Goal: Check status

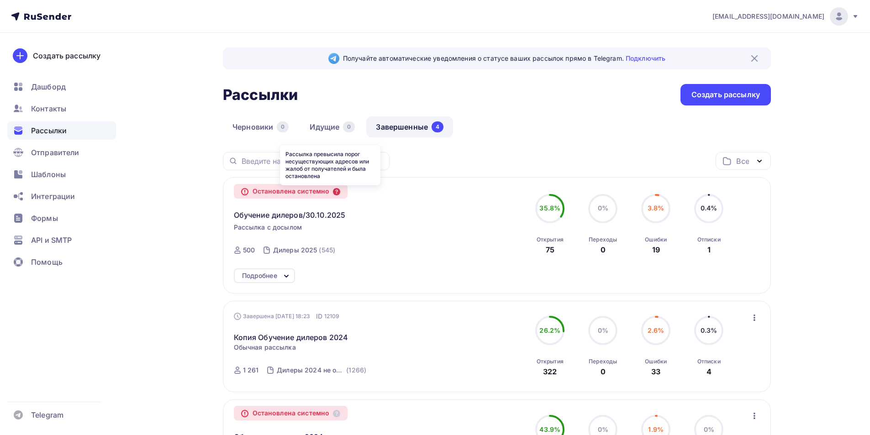
click at [333, 191] on icon at bounding box center [336, 191] width 7 height 7
click at [333, 192] on icon at bounding box center [336, 191] width 7 height 7
click at [281, 275] on icon at bounding box center [286, 276] width 11 height 11
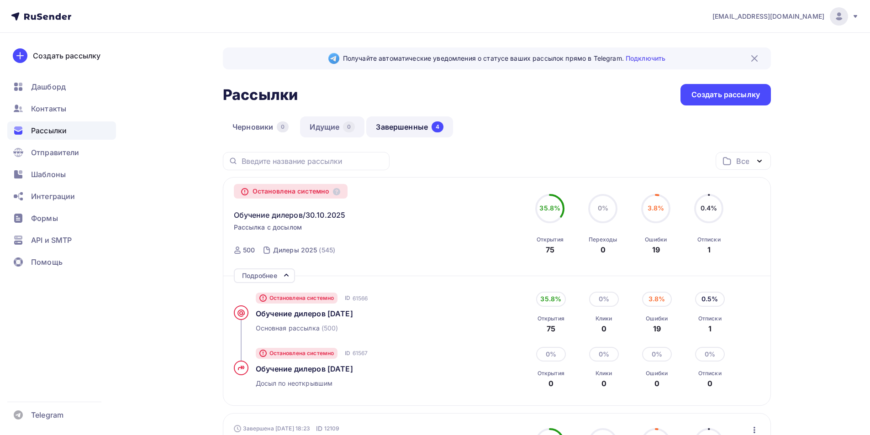
click at [323, 130] on link "Идущие 0" at bounding box center [332, 127] width 64 height 21
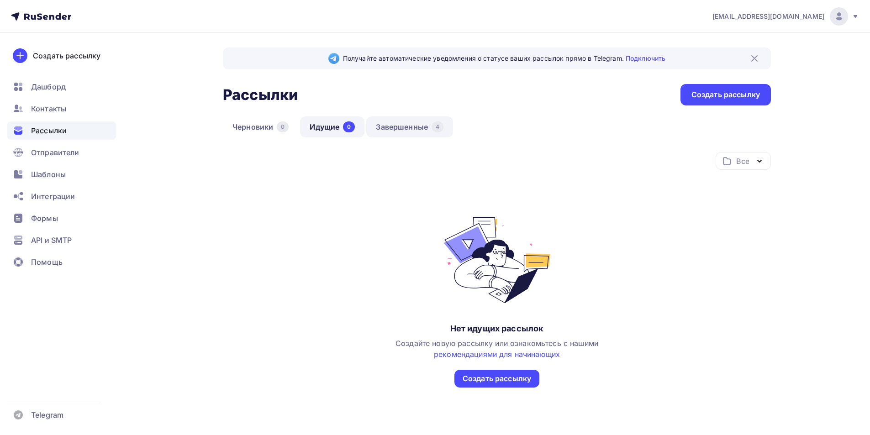
click at [384, 129] on link "Завершенные 4" at bounding box center [409, 127] width 87 height 21
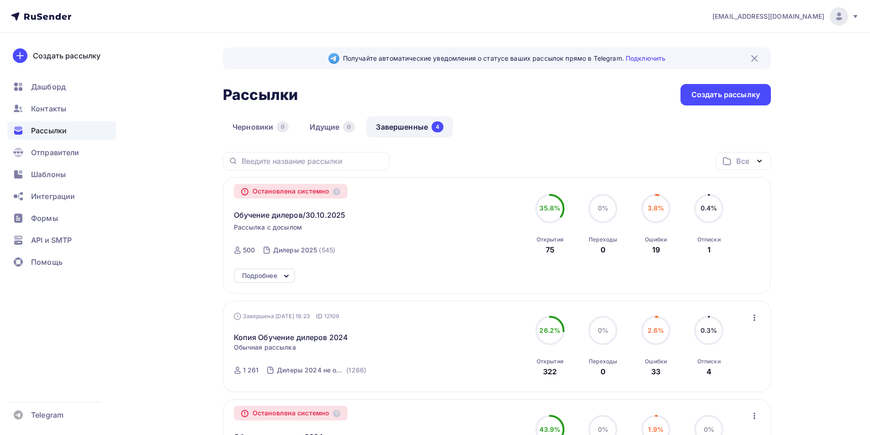
click at [550, 210] on span "35.8%" at bounding box center [550, 208] width 21 height 8
